Goal: Information Seeking & Learning: Learn about a topic

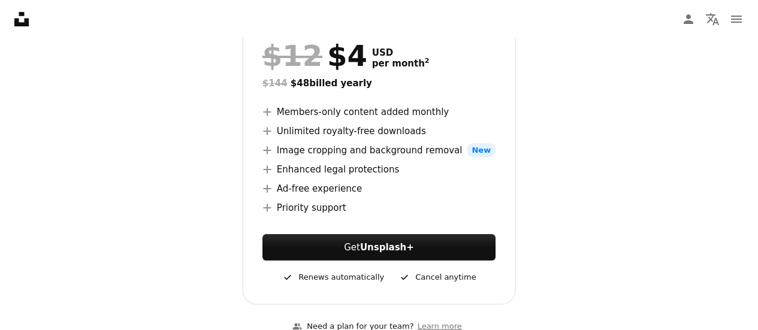
scroll to position [264, 0]
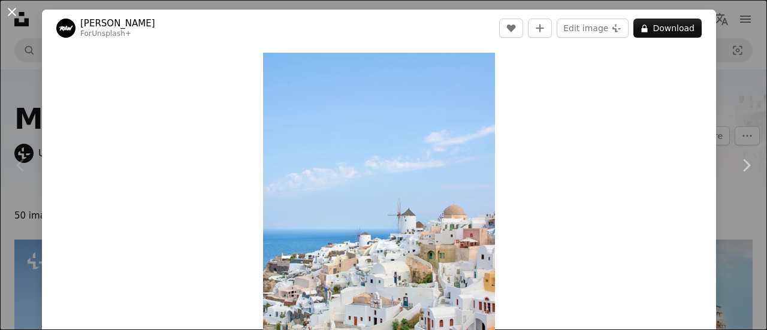
click at [14, 17] on button "An X shape" at bounding box center [12, 12] width 14 height 14
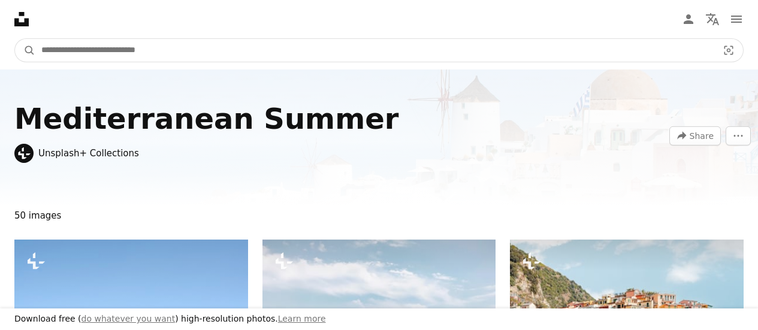
click at [108, 51] on input "Find visuals sitewide" at bounding box center [374, 50] width 679 height 23
type input "******"
click at [15, 39] on button "A magnifying glass" at bounding box center [25, 50] width 20 height 23
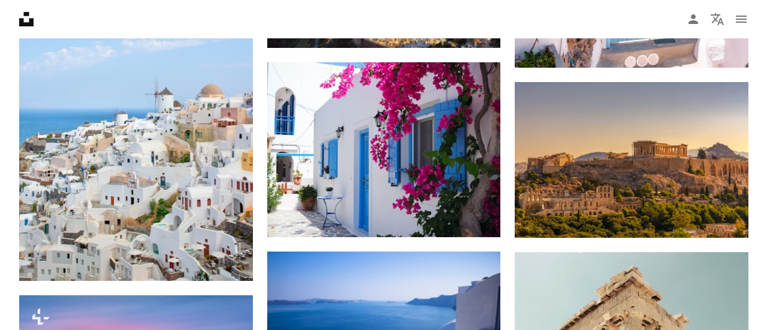
scroll to position [873, 0]
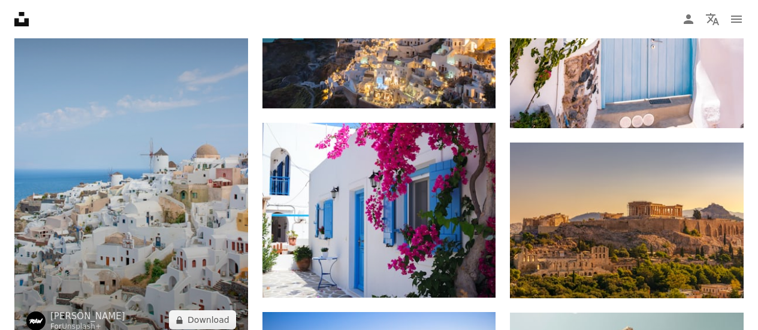
click at [246, 181] on img at bounding box center [131, 167] width 234 height 350
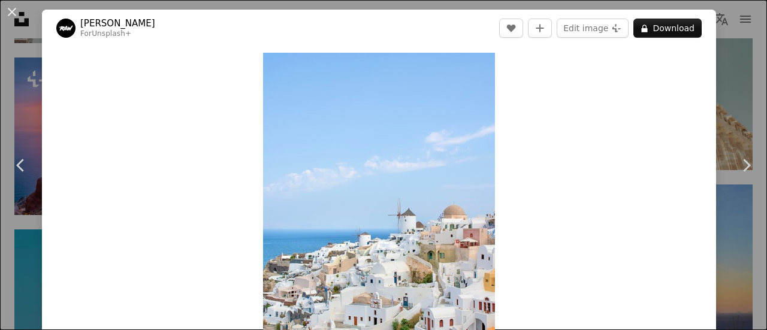
click at [733, 98] on div "An X shape Chevron left Chevron right [PERSON_NAME] For Unsplash+ A heart A plu…" at bounding box center [383, 165] width 767 height 330
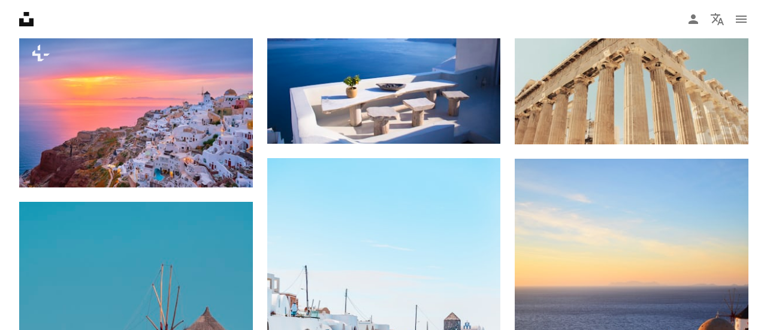
scroll to position [1417, 0]
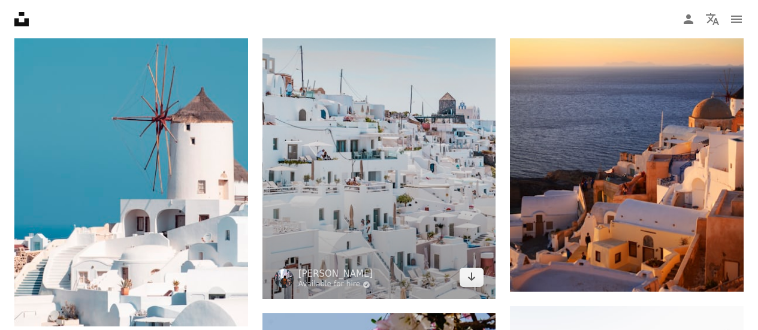
click at [365, 228] on img at bounding box center [379, 118] width 234 height 361
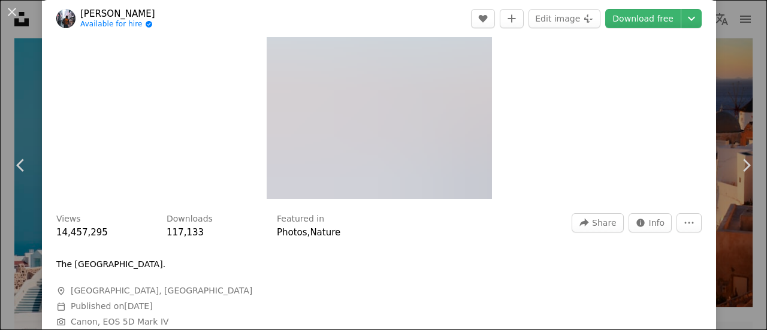
scroll to position [202, 0]
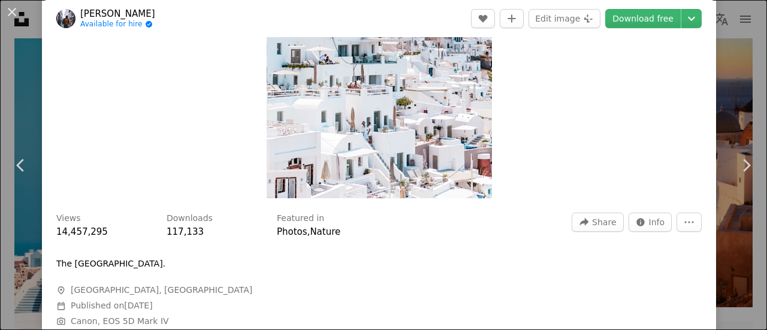
click at [103, 10] on link "[PERSON_NAME]" at bounding box center [117, 14] width 75 height 12
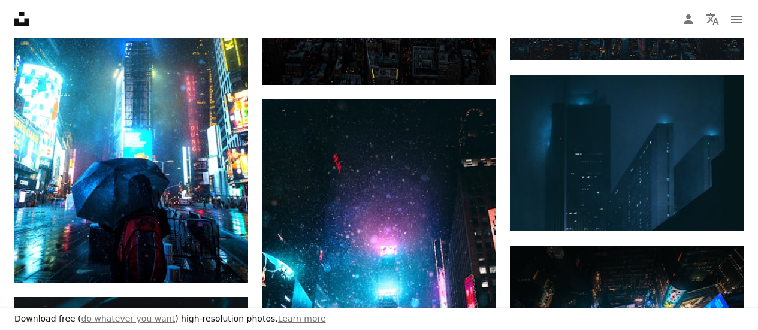
scroll to position [1905, 0]
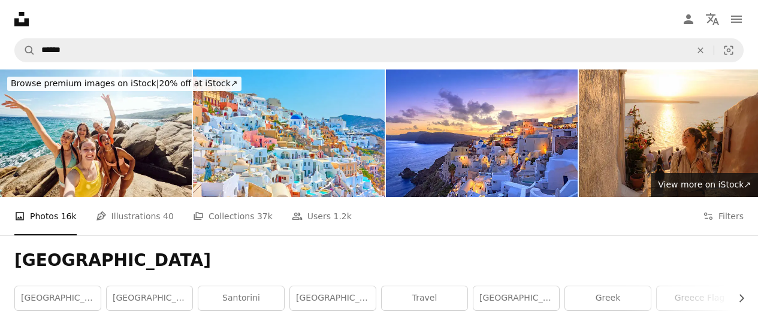
scroll to position [116, 0]
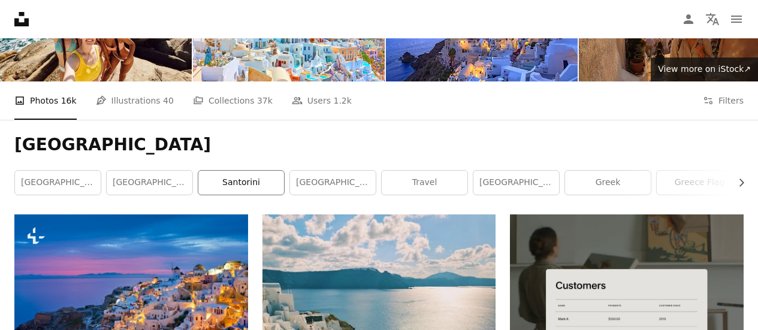
click at [222, 181] on link "santorini" at bounding box center [241, 183] width 86 height 24
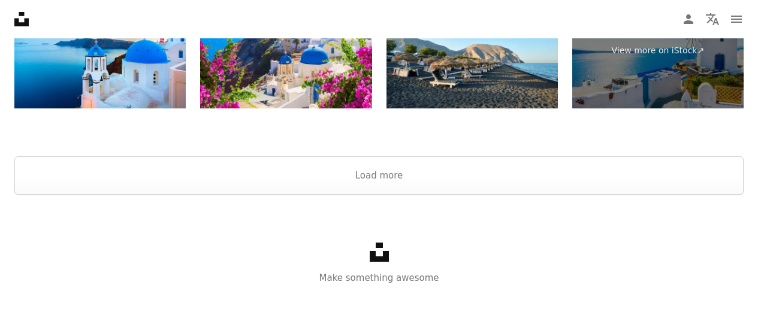
scroll to position [2561, 0]
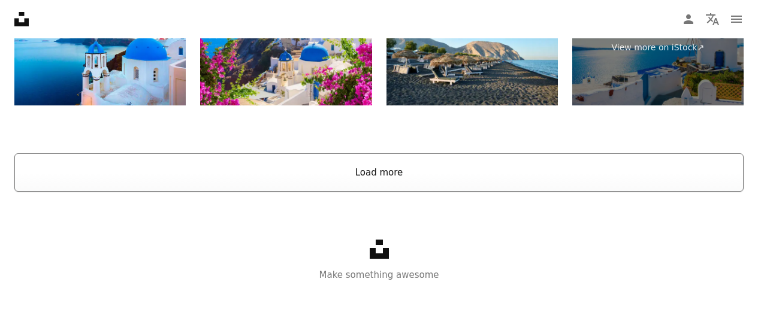
click at [369, 167] on button "Load more" at bounding box center [378, 172] width 729 height 38
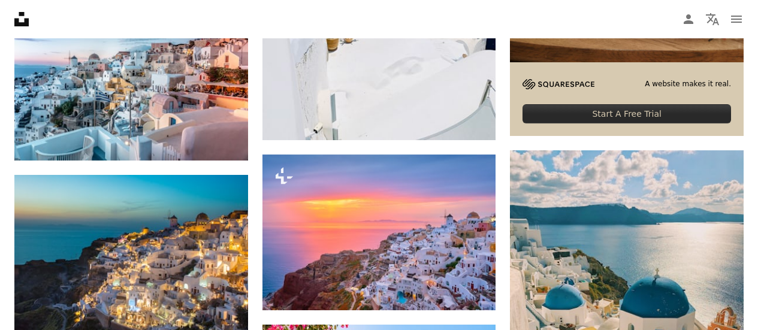
scroll to position [0, 0]
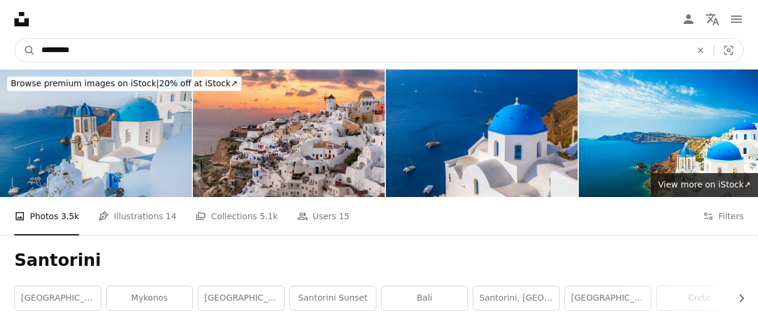
click at [107, 54] on input "*********" at bounding box center [361, 50] width 652 height 23
click at [15, 39] on button "A magnifying glass" at bounding box center [25, 50] width 20 height 23
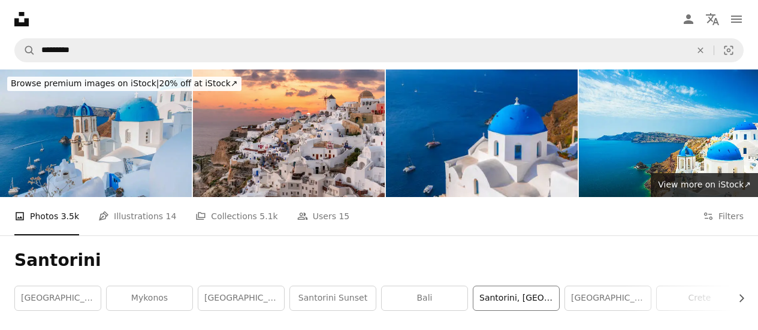
click at [497, 304] on link "santorini, [GEOGRAPHIC_DATA]" at bounding box center [516, 298] width 86 height 24
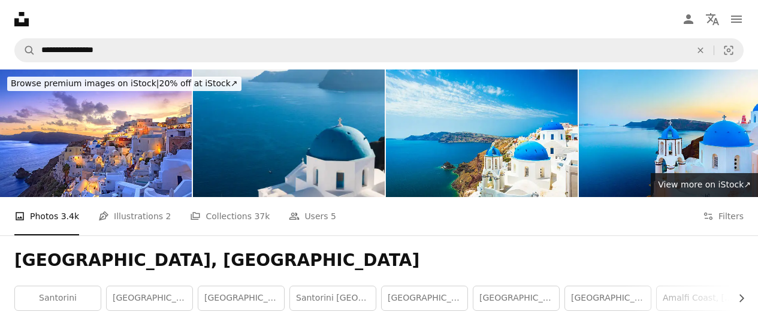
click at [14, 19] on icon at bounding box center [21, 19] width 14 height 14
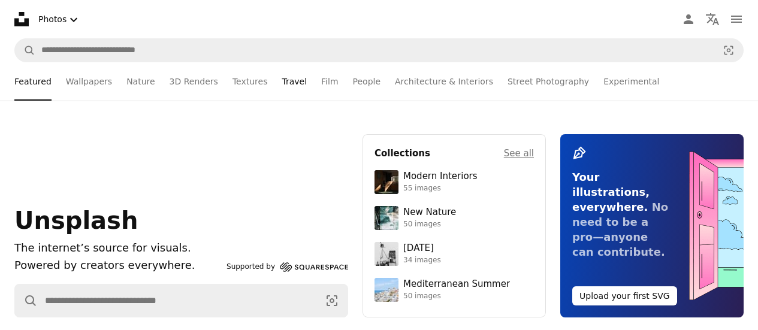
click at [293, 81] on link "Travel" at bounding box center [293, 81] width 25 height 38
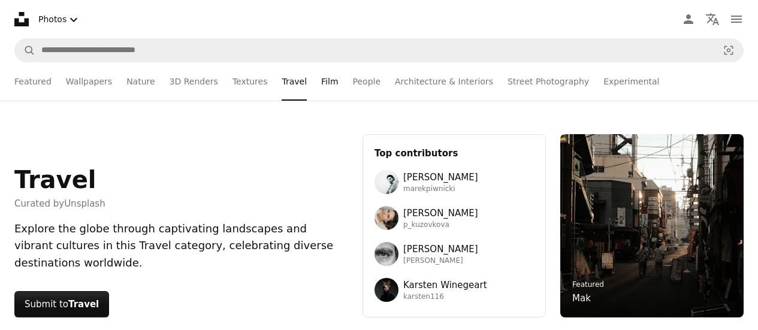
click at [327, 84] on link "Film" at bounding box center [329, 81] width 17 height 38
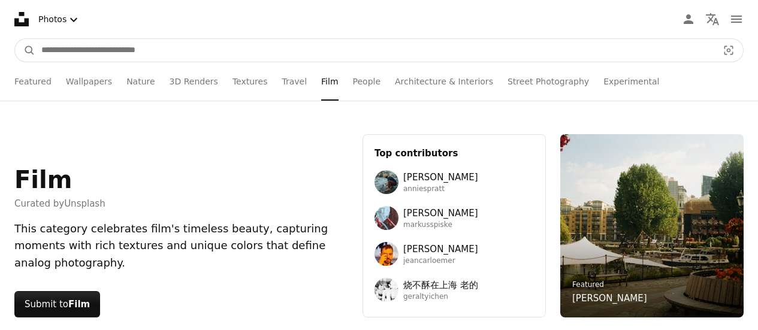
click at [125, 42] on input "Find visuals sitewide" at bounding box center [374, 50] width 679 height 23
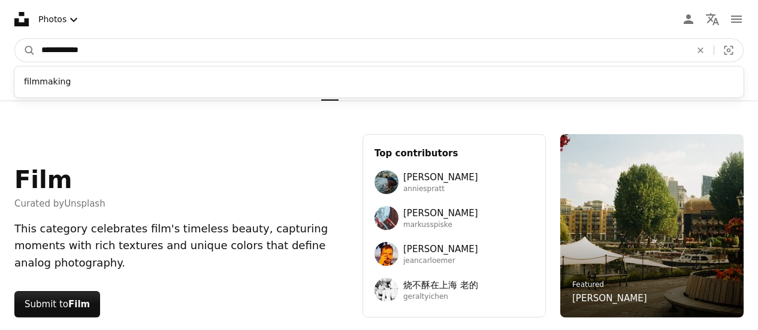
type input "**********"
click at [15, 39] on button "A magnifying glass" at bounding box center [25, 50] width 20 height 23
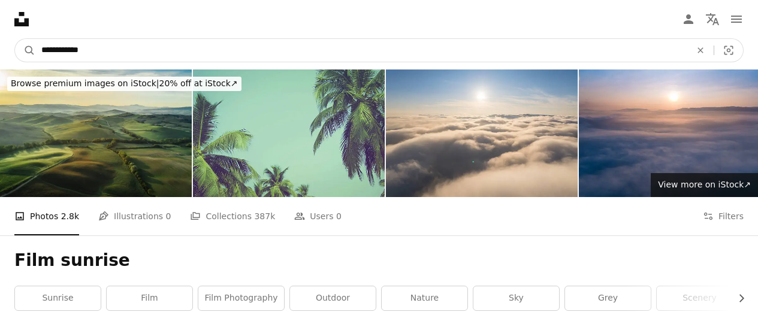
drag, startPoint x: 142, startPoint y: 54, endPoint x: 0, endPoint y: -34, distance: 167.3
type input "******"
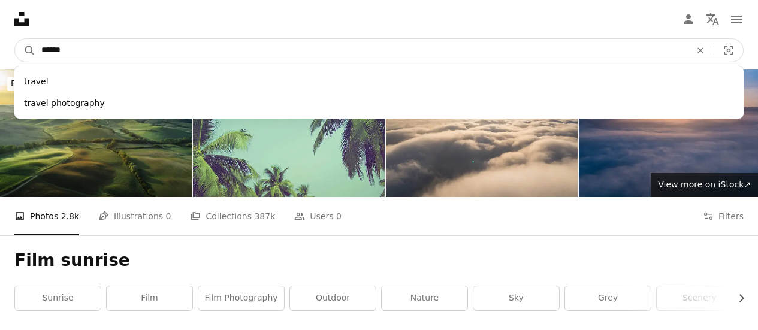
click button "A magnifying glass" at bounding box center [25, 50] width 20 height 23
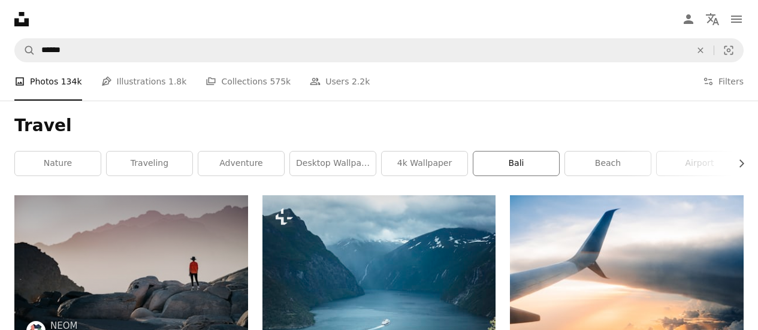
click at [534, 158] on link "bali" at bounding box center [516, 164] width 86 height 24
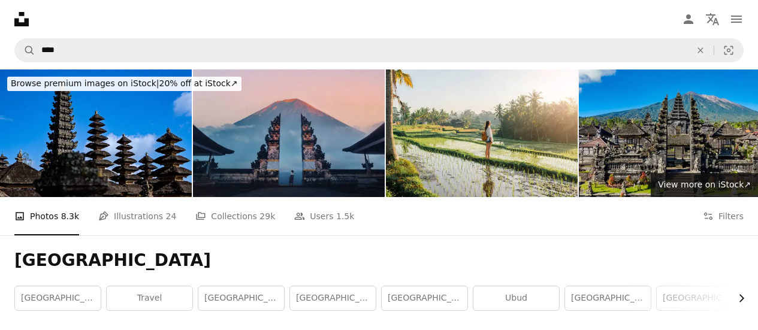
click at [738, 301] on icon "Chevron right" at bounding box center [741, 298] width 12 height 12
click at [358, 293] on link "ubud" at bounding box center [336, 298] width 86 height 24
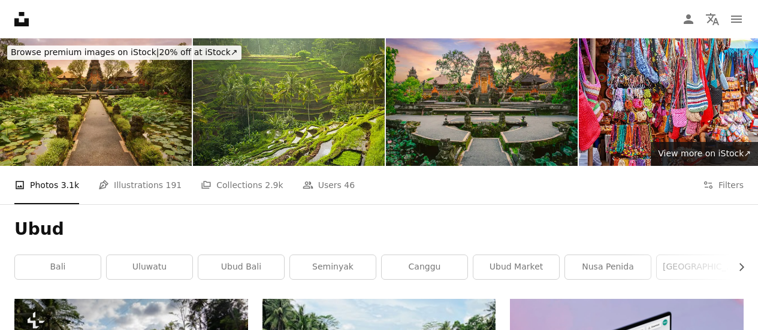
scroll to position [26, 0]
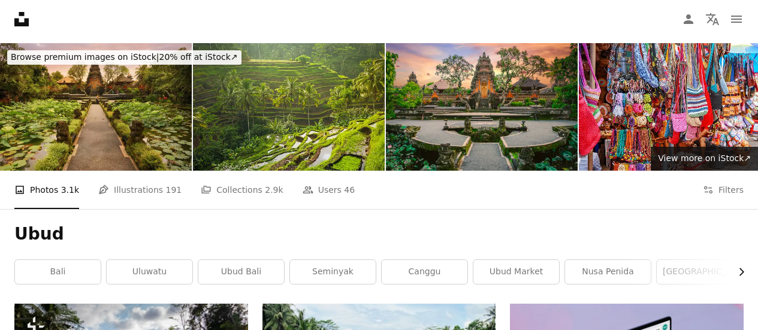
click at [738, 270] on icon "Chevron right" at bounding box center [741, 272] width 12 height 12
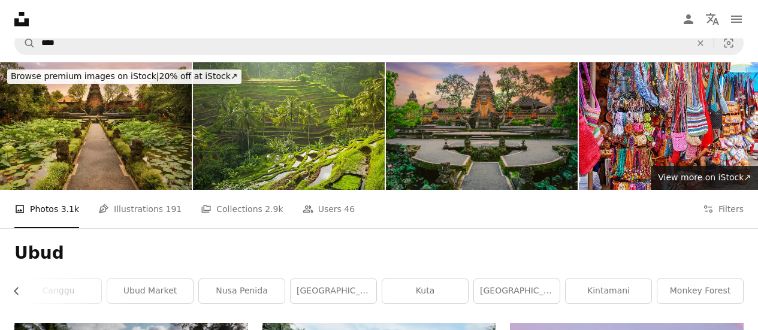
scroll to position [0, 0]
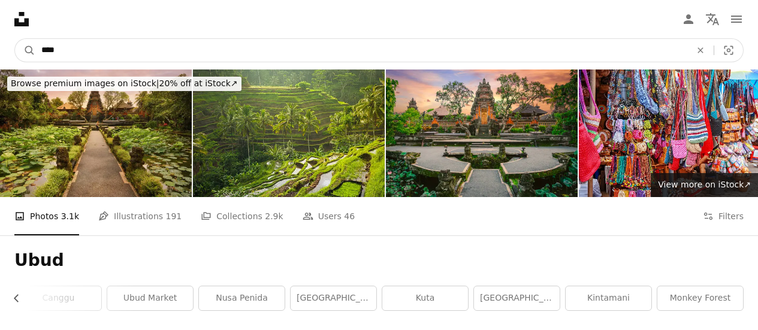
drag, startPoint x: 142, startPoint y: 45, endPoint x: 0, endPoint y: -48, distance: 169.6
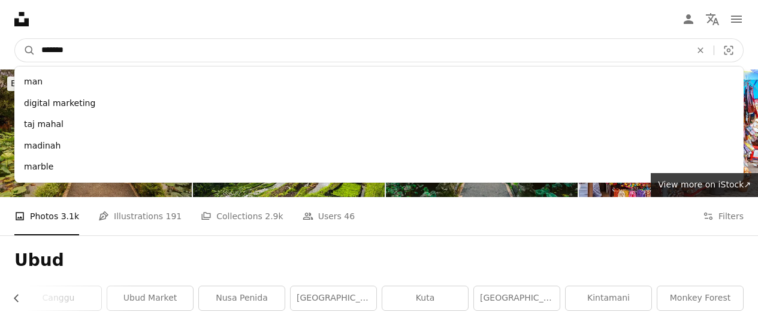
type input "********"
click button "A magnifying glass" at bounding box center [25, 50] width 20 height 23
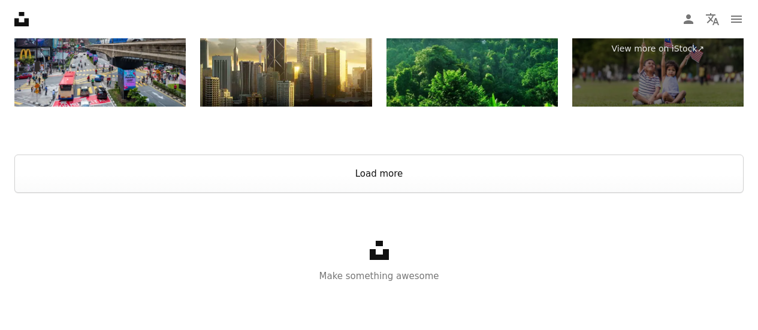
click at [355, 177] on button "Load more" at bounding box center [378, 174] width 729 height 38
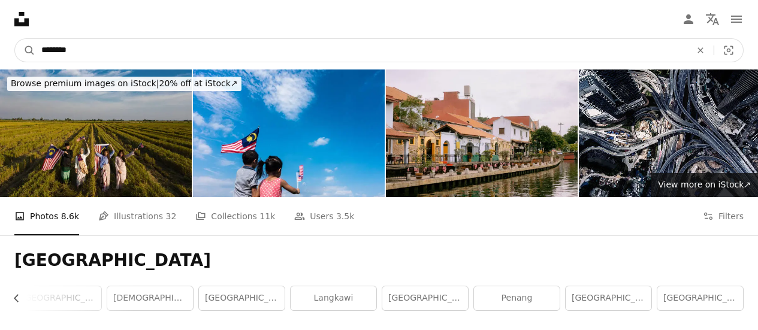
drag, startPoint x: 205, startPoint y: 57, endPoint x: 0, endPoint y: 28, distance: 207.5
type input "*"
type input "*****"
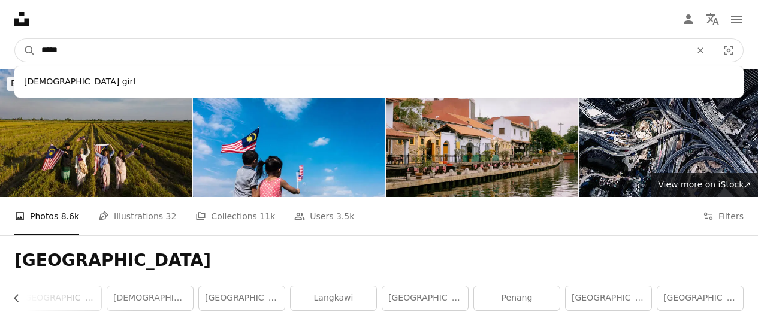
click button "A magnifying glass" at bounding box center [25, 50] width 20 height 23
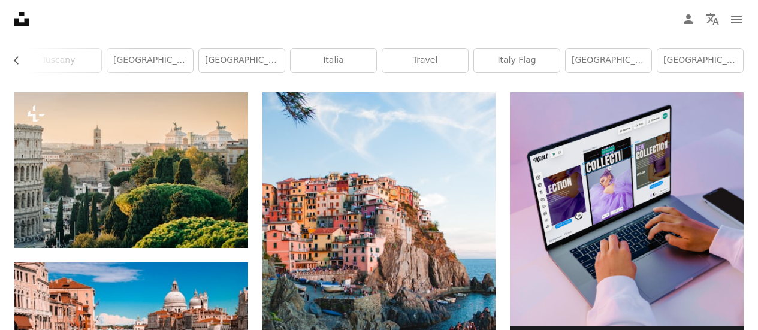
scroll to position [237, 0]
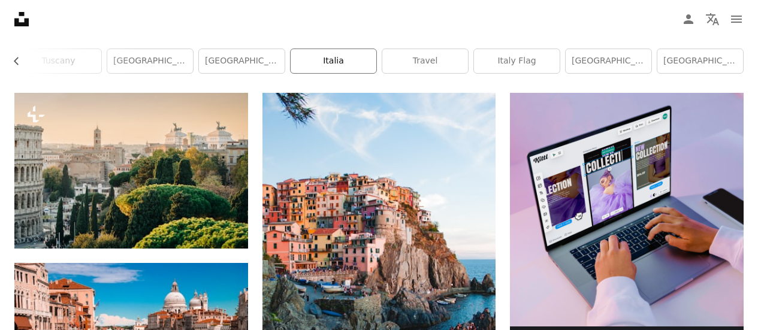
click at [346, 66] on link "italia" at bounding box center [333, 61] width 86 height 24
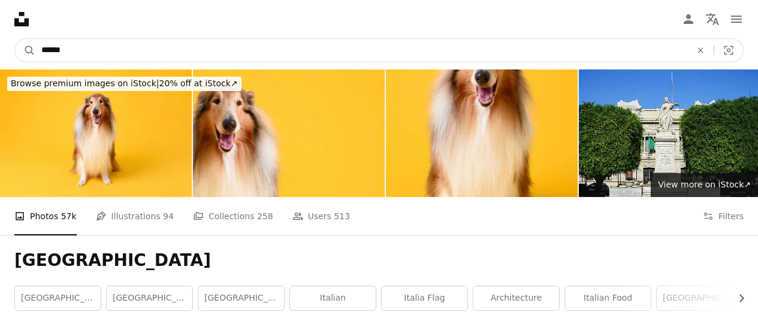
click at [187, 49] on input "******" at bounding box center [361, 50] width 652 height 23
type input "*"
type input "**********"
click button "A magnifying glass" at bounding box center [25, 50] width 20 height 23
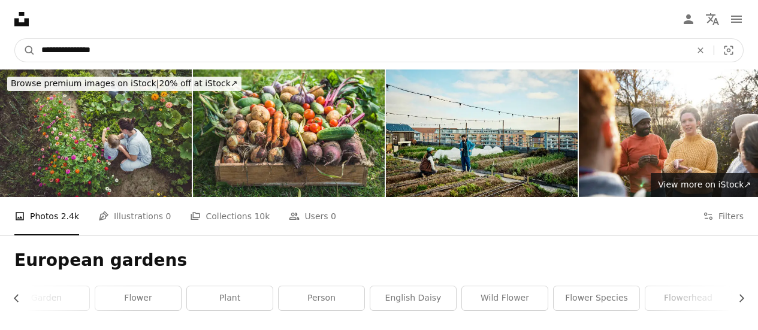
drag, startPoint x: 195, startPoint y: 41, endPoint x: 0, endPoint y: 25, distance: 195.9
type input "**********"
click button "A magnifying glass" at bounding box center [25, 50] width 20 height 23
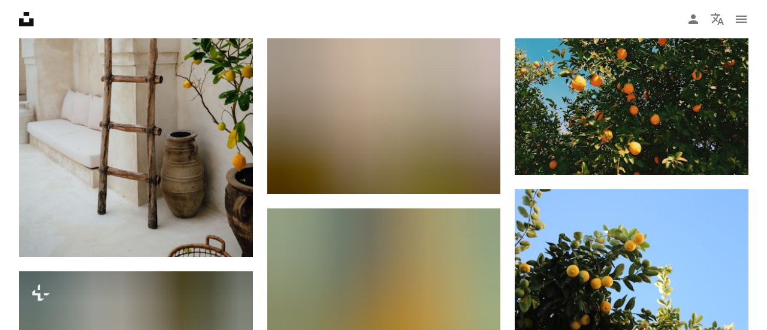
scroll to position [1143, 0]
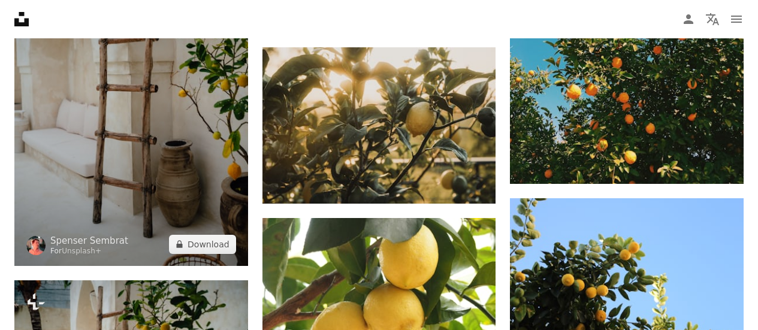
click at [166, 128] on img at bounding box center [131, 91] width 234 height 350
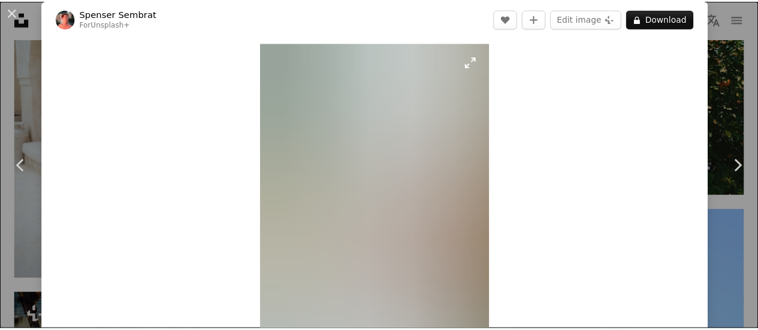
scroll to position [11, 0]
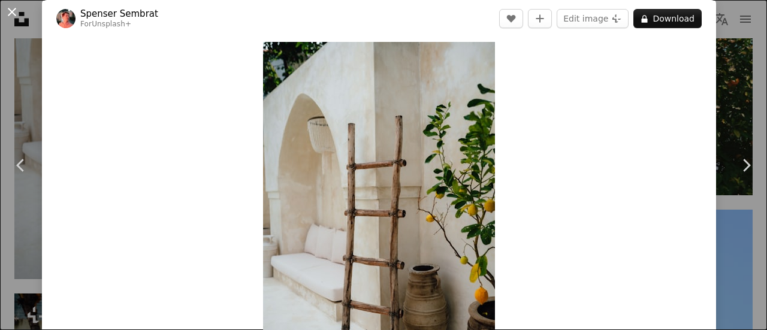
click at [10, 8] on button "An X shape" at bounding box center [12, 12] width 14 height 14
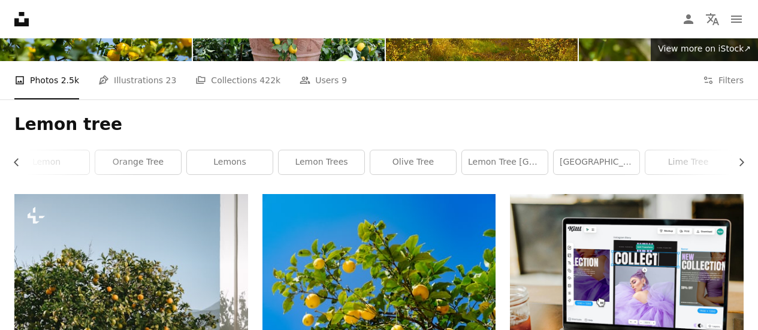
scroll to position [135, 0]
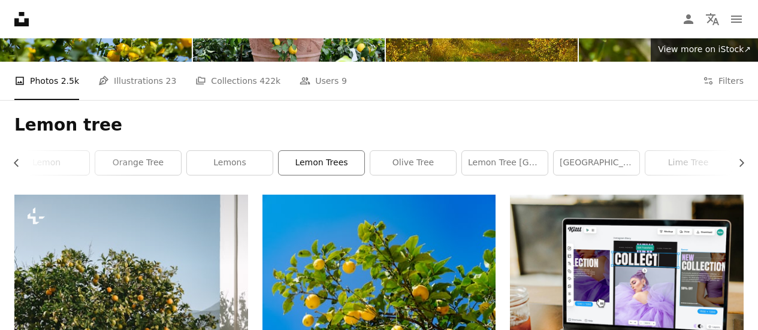
click at [307, 170] on link "lemon trees" at bounding box center [321, 163] width 86 height 24
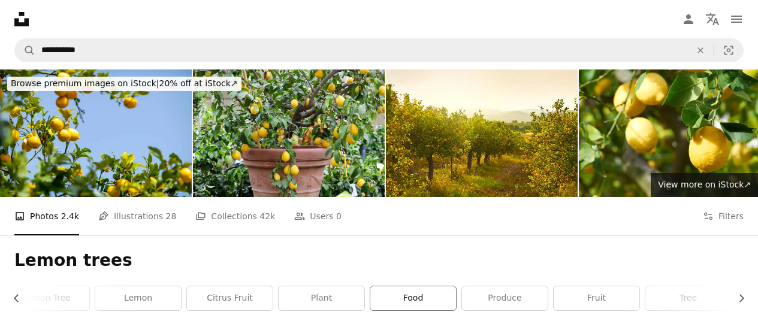
click at [406, 305] on link "food" at bounding box center [413, 298] width 86 height 24
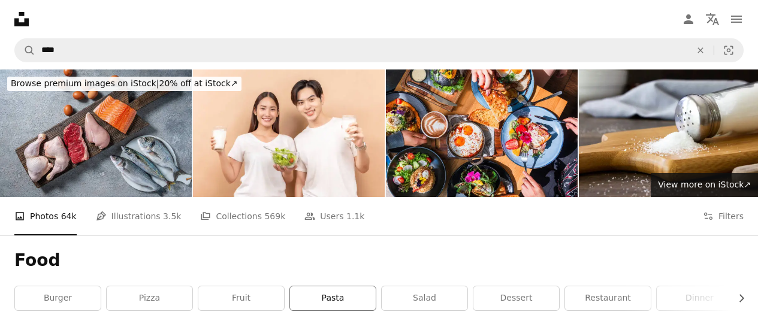
click at [356, 302] on link "pasta" at bounding box center [333, 298] width 86 height 24
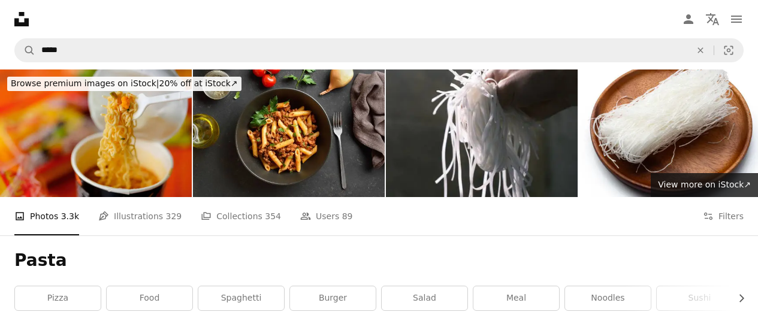
scroll to position [9, 0]
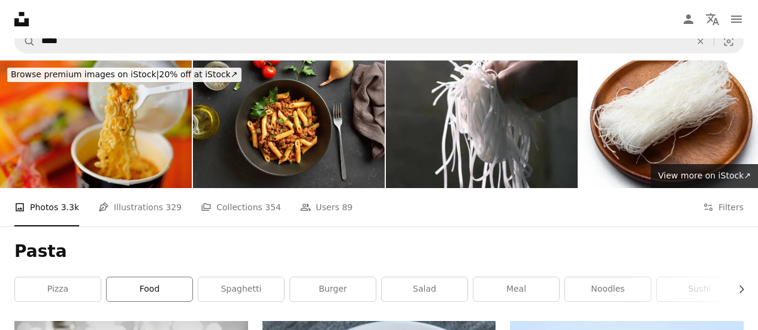
click at [149, 282] on link "food" at bounding box center [150, 289] width 86 height 24
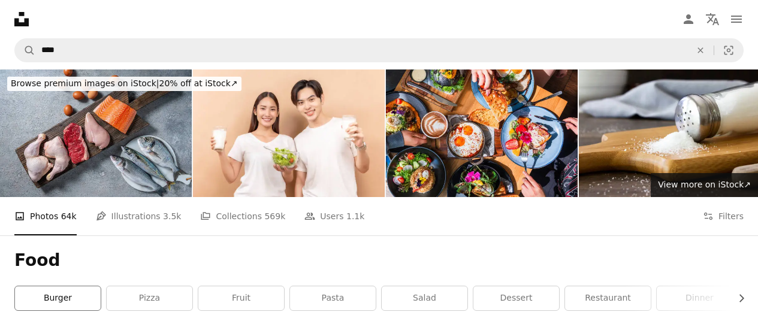
drag, startPoint x: 104, startPoint y: 289, endPoint x: 88, endPoint y: 296, distance: 17.1
click at [88, 296] on link "burger" at bounding box center [58, 298] width 86 height 24
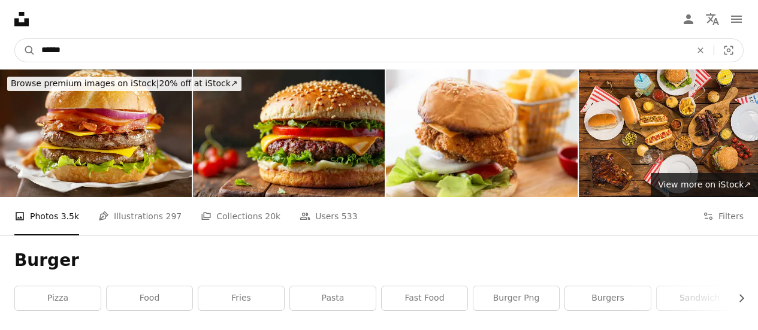
drag, startPoint x: 78, startPoint y: 47, endPoint x: 0, endPoint y: 25, distance: 81.5
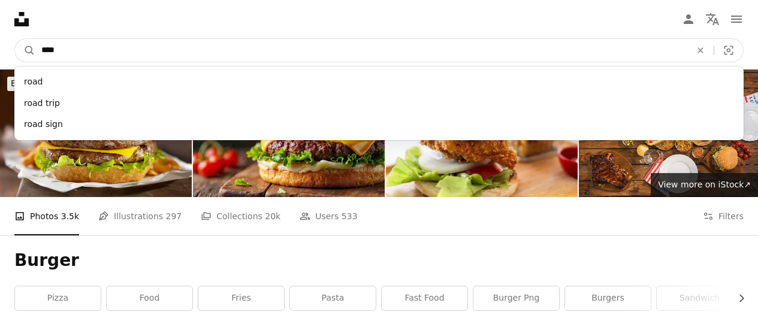
type input "****"
click button "A magnifying glass" at bounding box center [25, 50] width 20 height 23
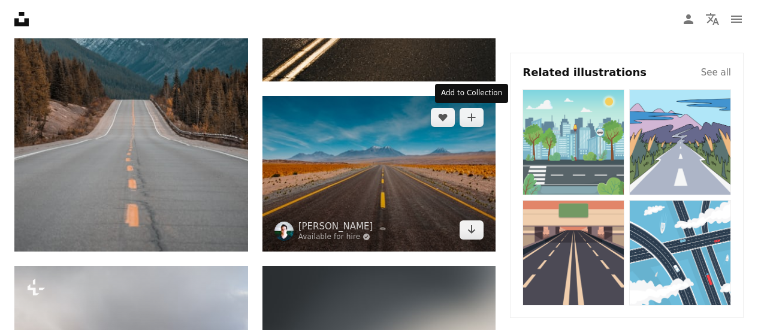
scroll to position [489, 0]
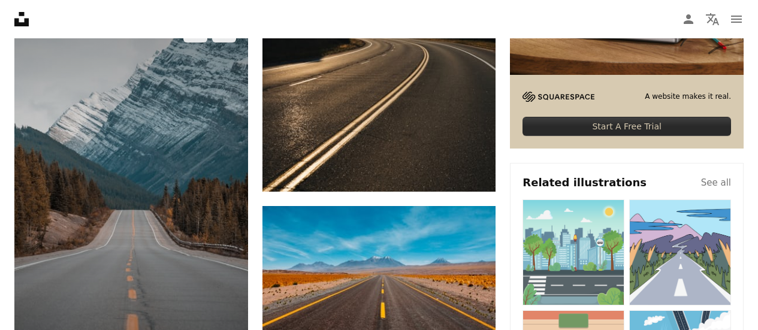
click at [157, 178] on img at bounding box center [131, 186] width 234 height 350
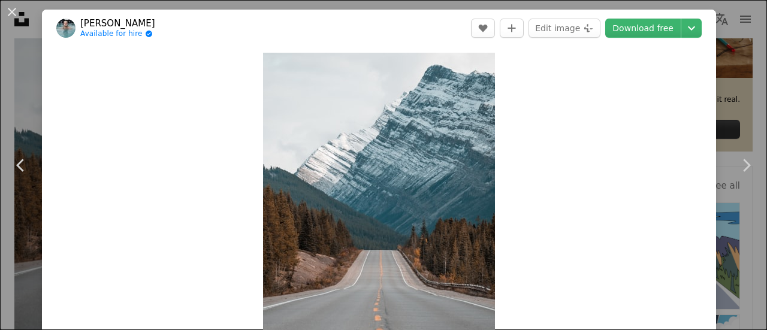
click at [26, 102] on div "An X shape Chevron left Chevron right [PERSON_NAME] Available for hire A checkm…" at bounding box center [383, 165] width 767 height 330
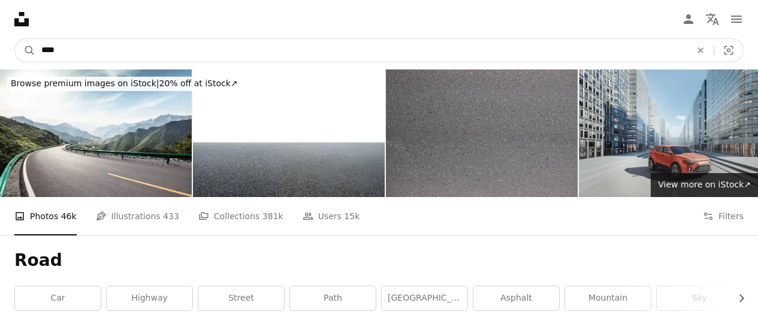
click at [189, 55] on input "****" at bounding box center [361, 50] width 652 height 23
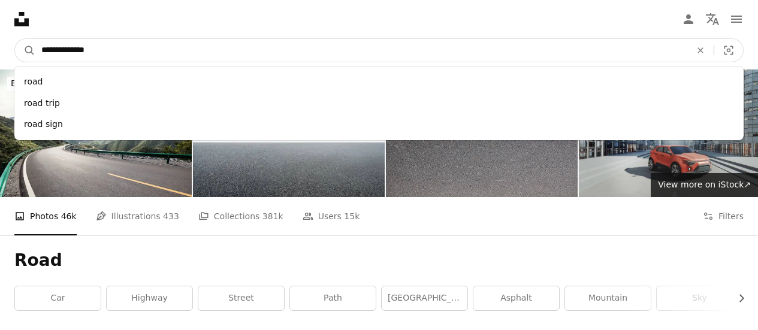
type input "**********"
click at [15, 39] on button "A magnifying glass" at bounding box center [25, 50] width 20 height 23
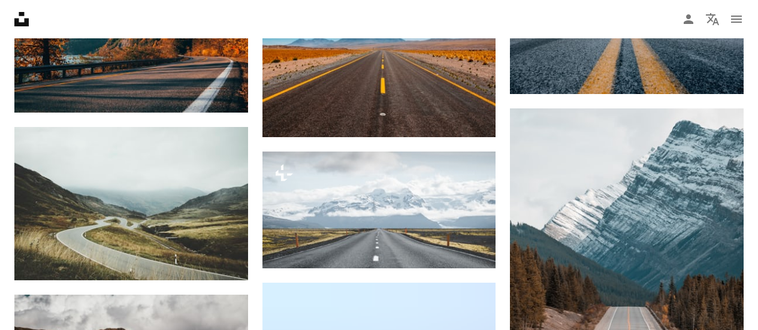
scroll to position [714, 0]
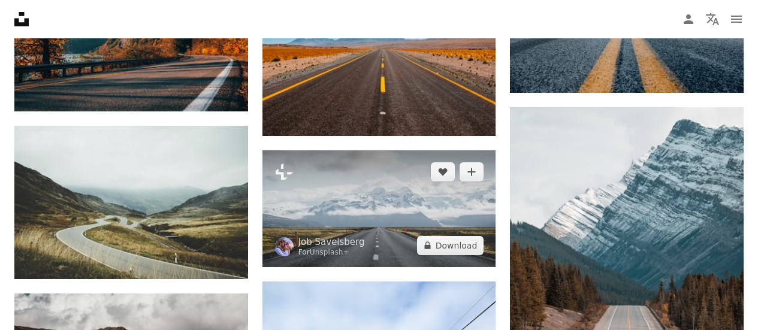
click at [407, 229] on img at bounding box center [379, 208] width 234 height 117
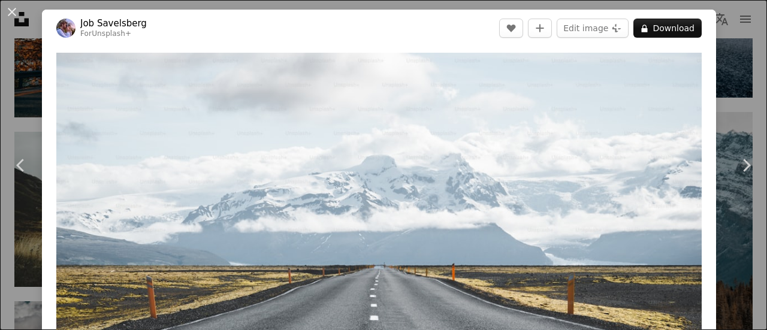
click at [737, 54] on div "An X shape Chevron left Chevron right Job Savelsberg For Unsplash+ A heart A pl…" at bounding box center [383, 165] width 767 height 330
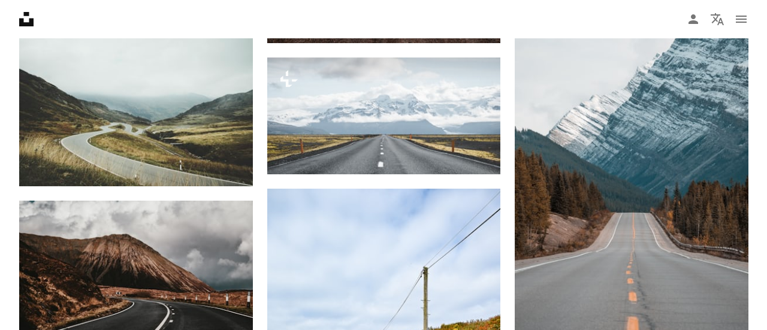
scroll to position [816, 0]
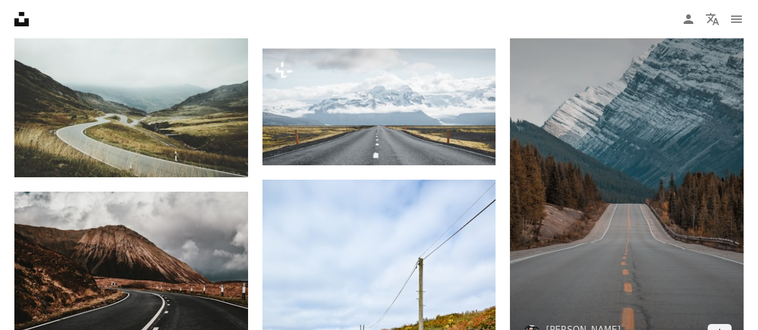
click at [670, 215] on img at bounding box center [627, 180] width 234 height 350
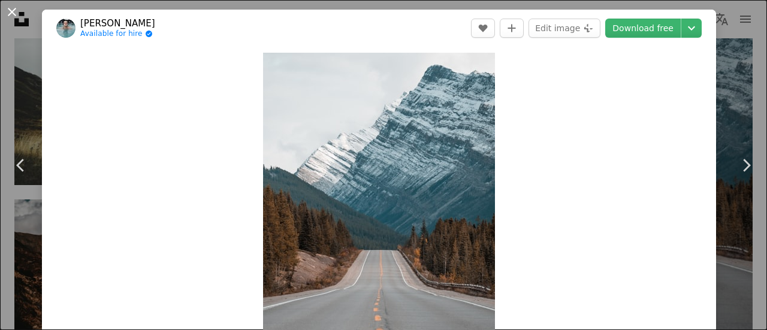
click at [13, 13] on button "An X shape" at bounding box center [12, 12] width 14 height 14
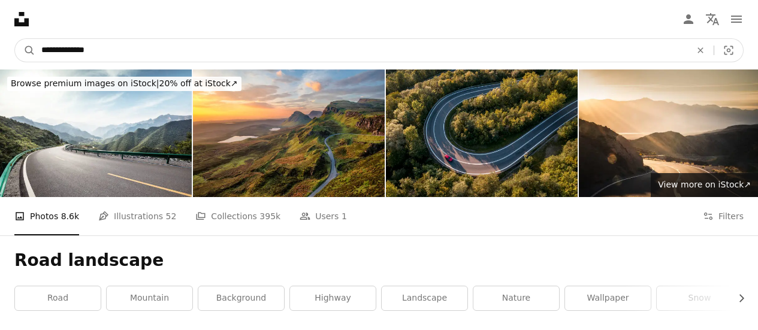
drag, startPoint x: 212, startPoint y: 55, endPoint x: 0, endPoint y: 3, distance: 218.3
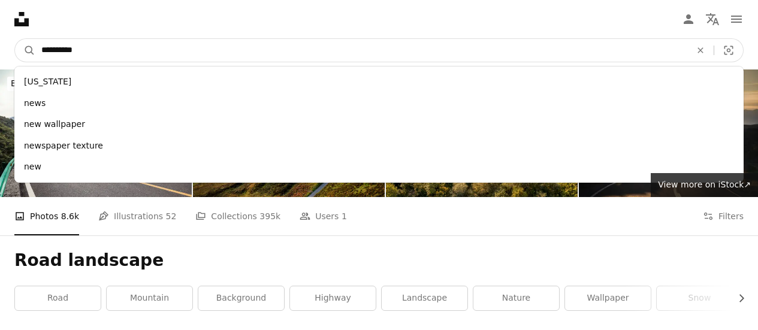
type input "**********"
click button "A magnifying glass" at bounding box center [25, 50] width 20 height 23
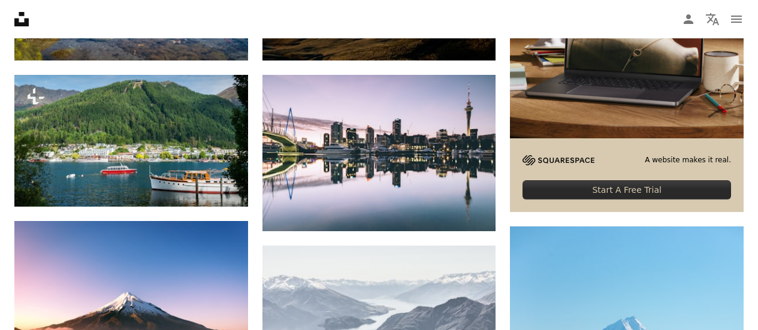
scroll to position [426, 0]
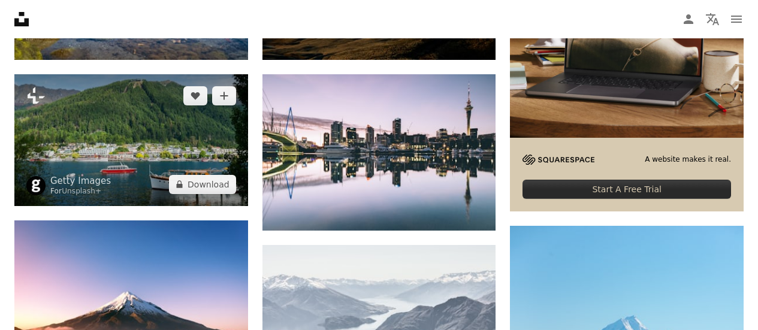
click at [96, 196] on img at bounding box center [131, 139] width 234 height 131
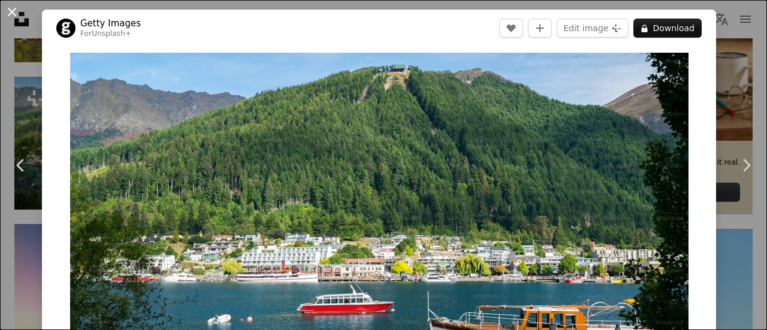
click at [10, 13] on button "An X shape" at bounding box center [12, 12] width 14 height 14
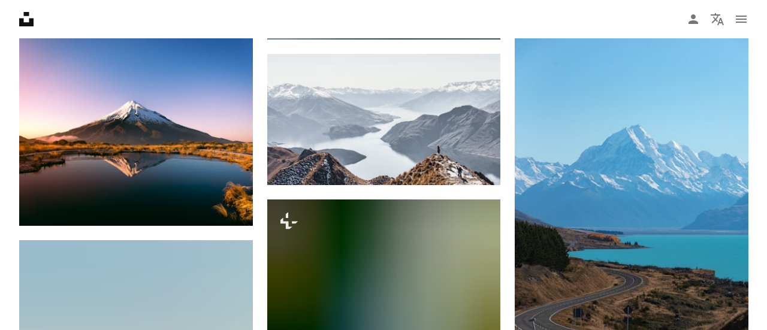
scroll to position [616, 0]
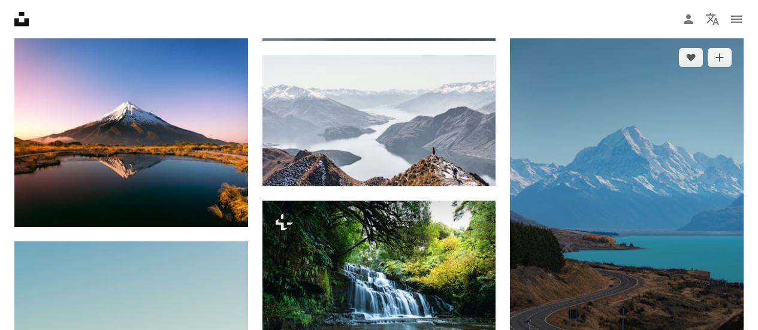
click at [638, 159] on img at bounding box center [627, 211] width 234 height 350
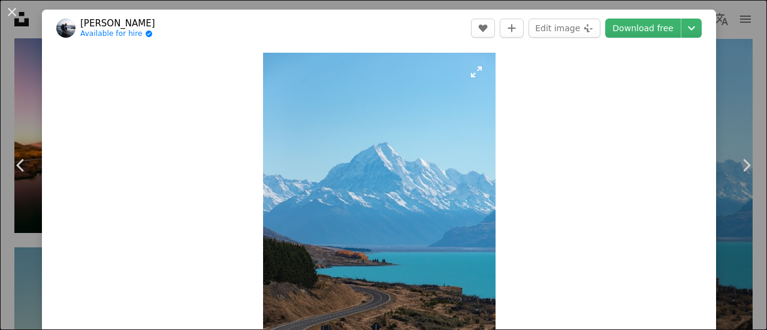
click at [413, 121] on img "Zoom in on this image" at bounding box center [379, 227] width 232 height 348
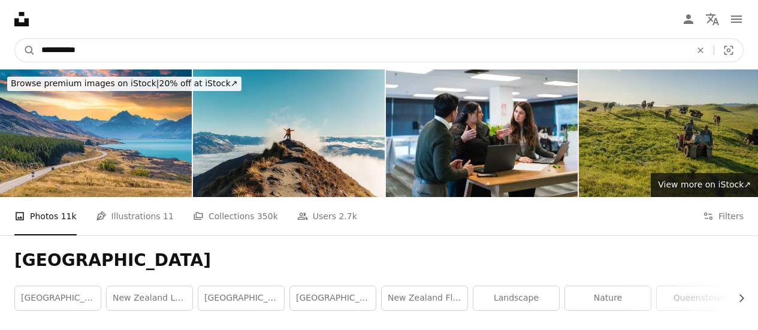
click at [211, 56] on input "**********" at bounding box center [361, 50] width 652 height 23
type input "**********"
click button "A magnifying glass" at bounding box center [25, 50] width 20 height 23
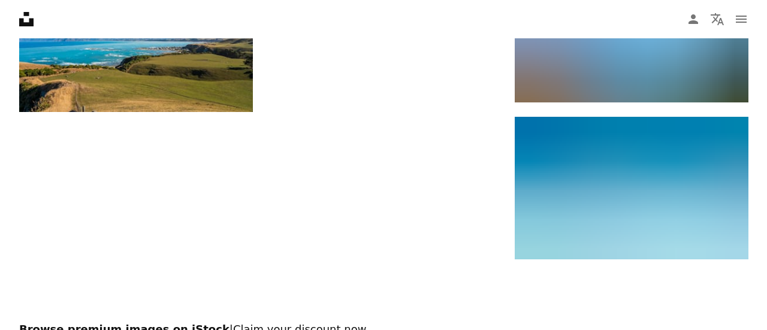
scroll to position [1545, 0]
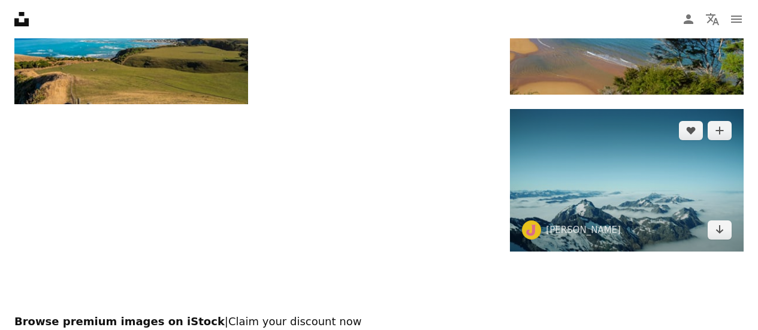
click at [628, 195] on img at bounding box center [627, 180] width 234 height 143
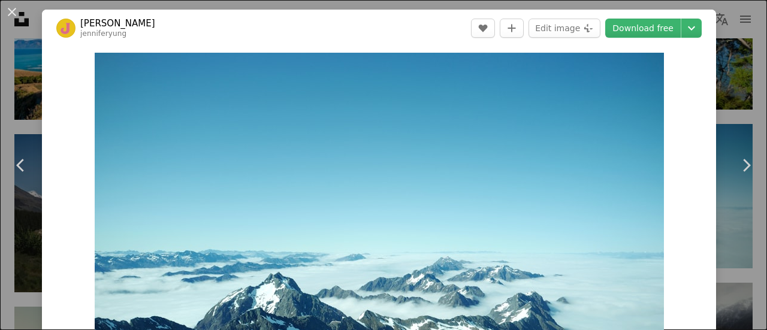
click at [107, 20] on link "[PERSON_NAME]" at bounding box center [117, 23] width 75 height 12
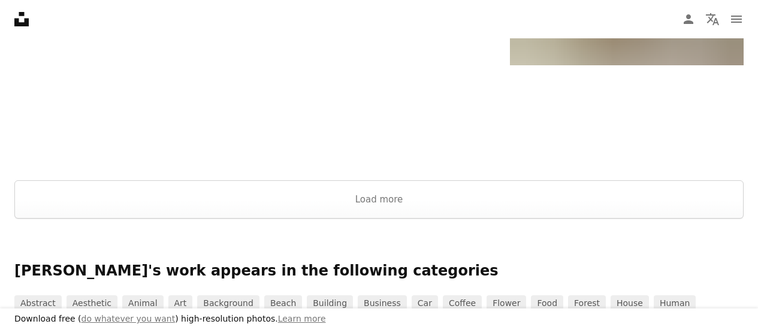
scroll to position [1687, 0]
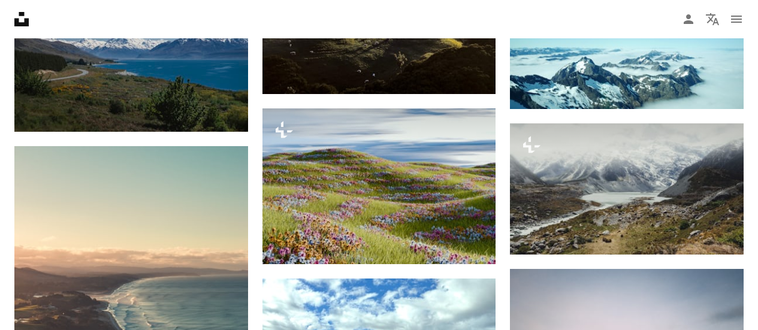
scroll to position [2864, 0]
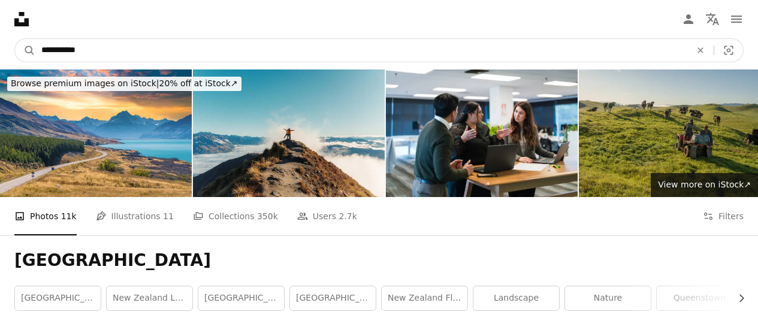
click at [189, 59] on input "**********" at bounding box center [361, 50] width 652 height 23
type input "**********"
click at [15, 39] on button "A magnifying glass" at bounding box center [25, 50] width 20 height 23
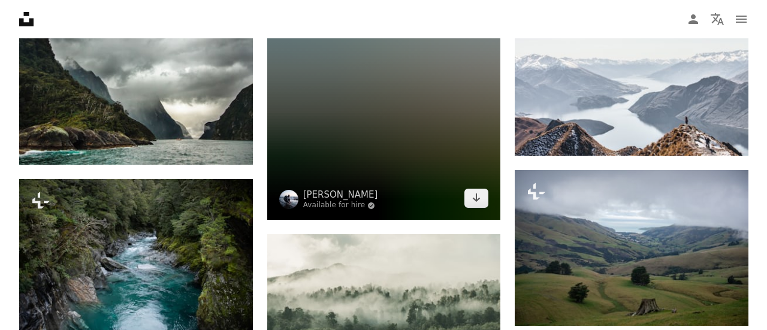
scroll to position [1151, 0]
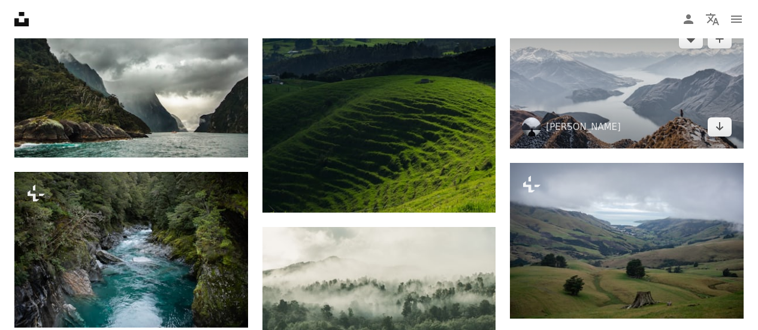
click at [620, 121] on img at bounding box center [627, 82] width 234 height 131
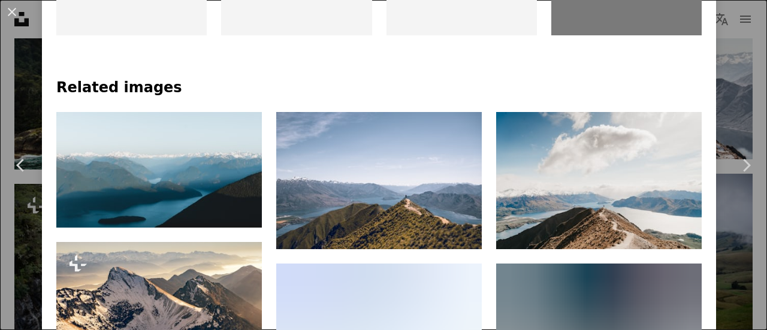
scroll to position [755, 0]
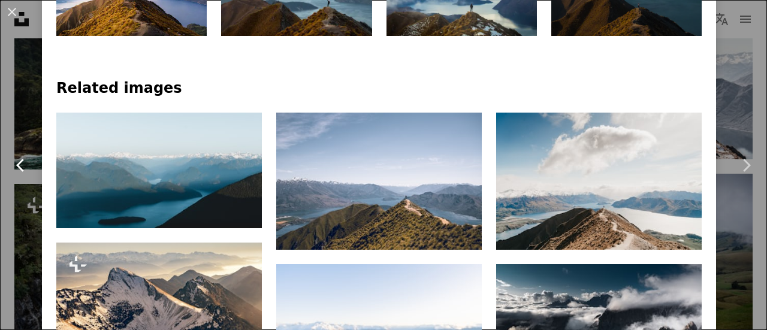
click at [1, 192] on link "Chevron left" at bounding box center [21, 165] width 42 height 115
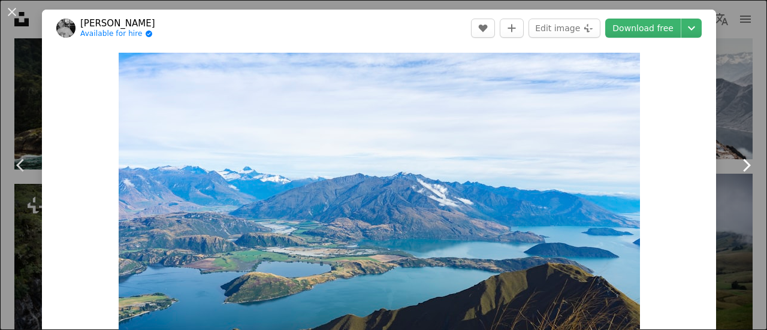
click at [746, 110] on link "Chevron right" at bounding box center [746, 165] width 42 height 115
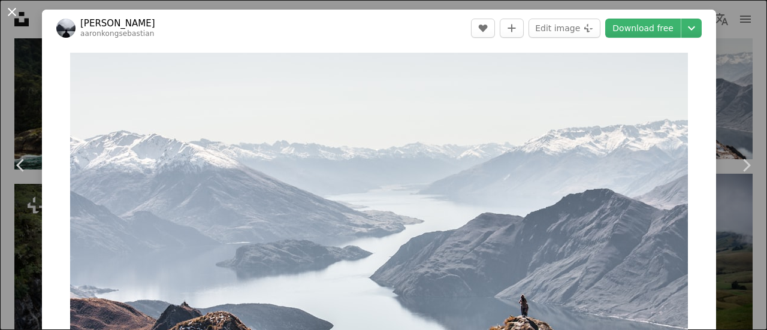
click at [16, 11] on button "An X shape" at bounding box center [12, 12] width 14 height 14
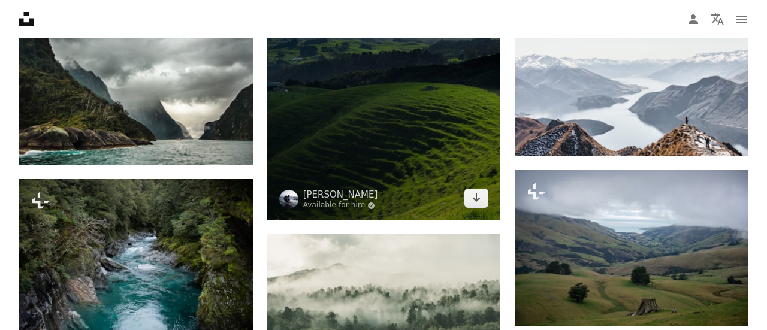
scroll to position [1079, 0]
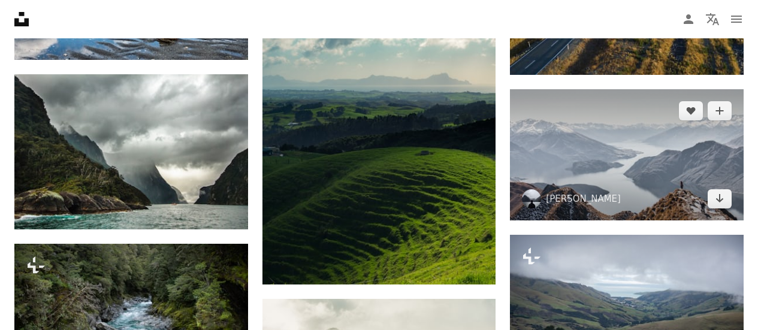
click at [631, 120] on img at bounding box center [627, 154] width 234 height 131
